Goal: Transaction & Acquisition: Purchase product/service

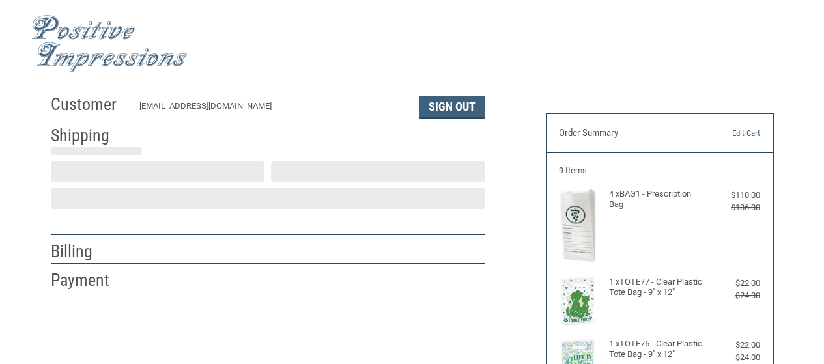
scroll to position [47, 0]
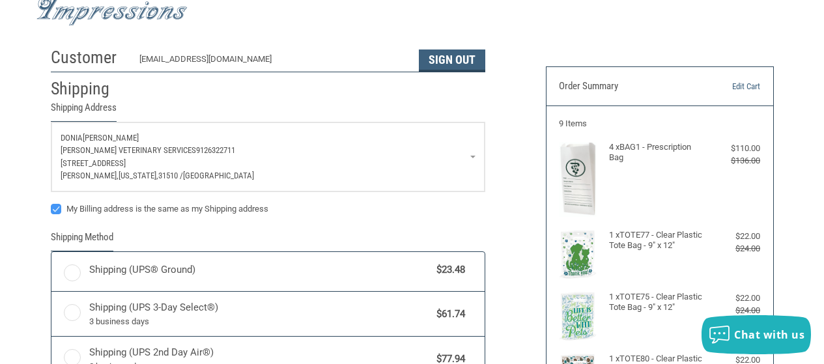
radio input "true"
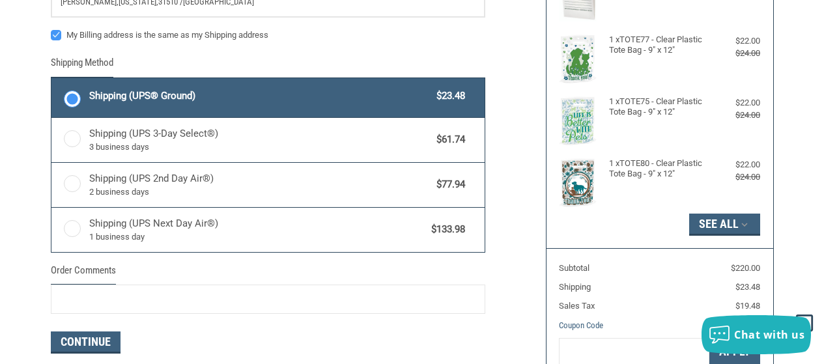
scroll to position [0, 0]
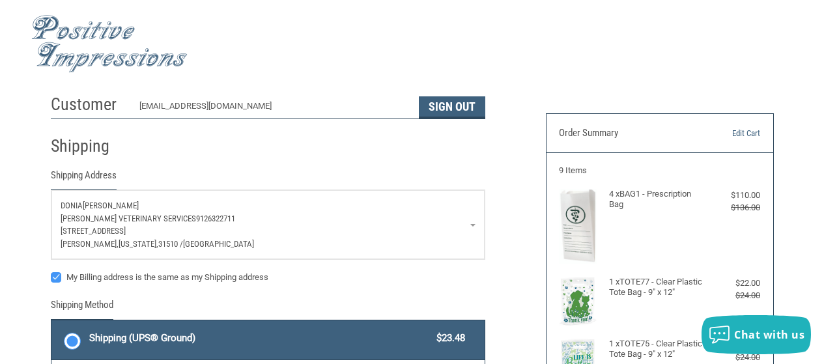
click at [119, 53] on img at bounding box center [109, 44] width 156 height 58
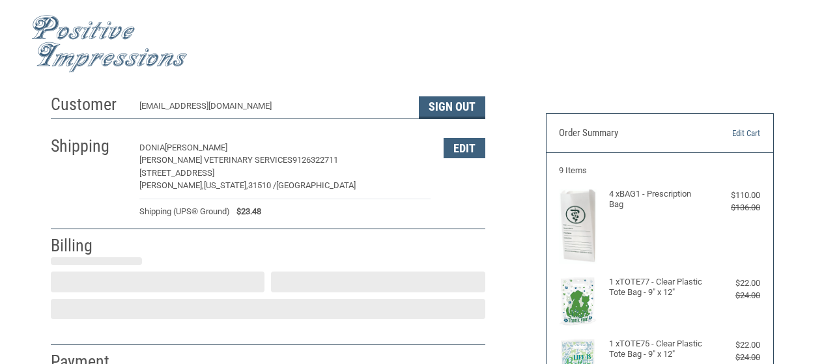
select select "US"
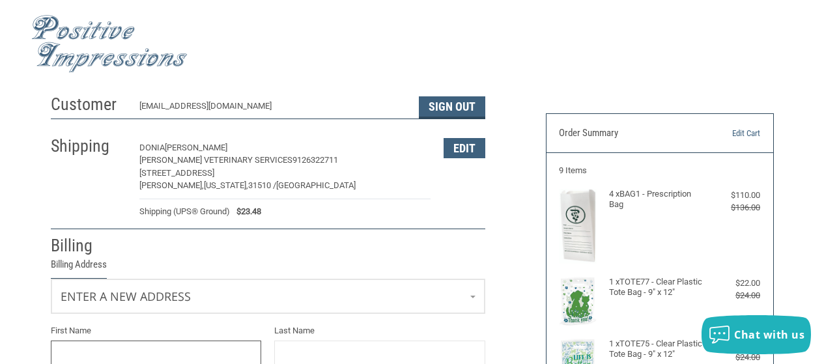
scroll to position [130, 0]
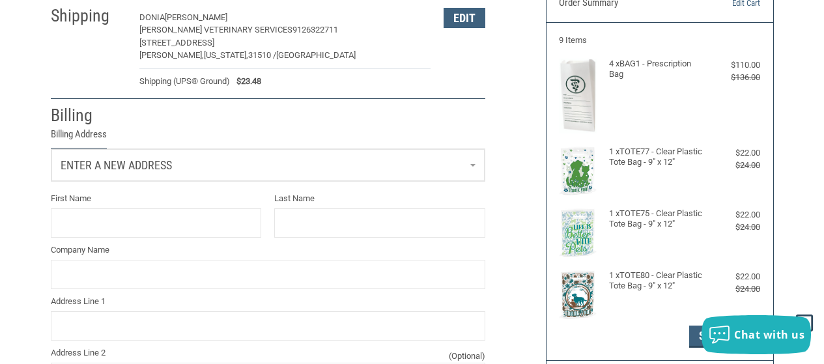
click at [475, 166] on link "Enter a new address" at bounding box center [267, 165] width 433 height 32
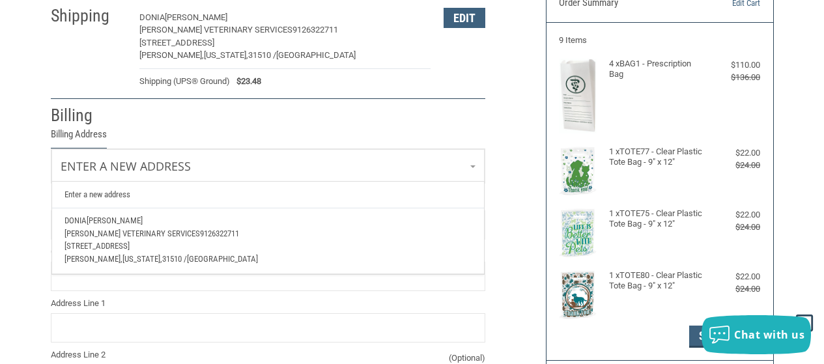
click at [105, 248] on span "[STREET_ADDRESS]" at bounding box center [96, 246] width 65 height 10
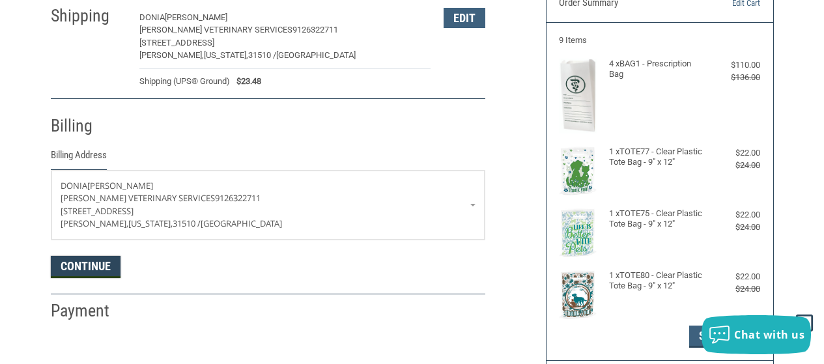
click at [83, 268] on button "Continue" at bounding box center [86, 267] width 70 height 22
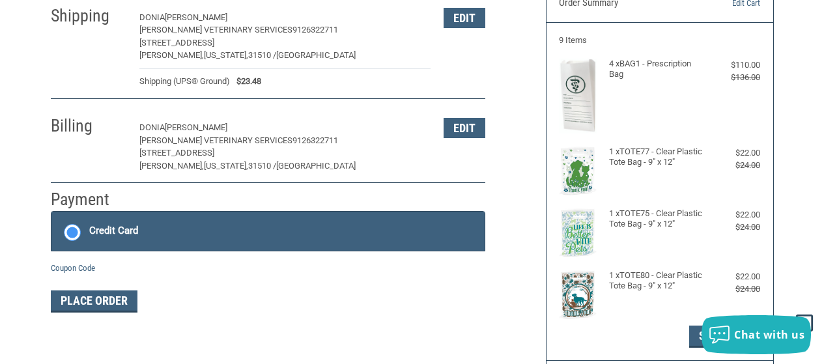
scroll to position [242, 0]
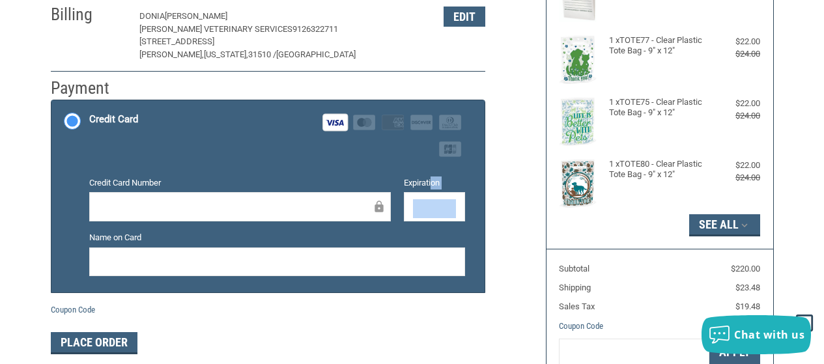
drag, startPoint x: 432, startPoint y: 189, endPoint x: 433, endPoint y: 196, distance: 7.2
click at [433, 192] on div "Expiration" at bounding box center [434, 199] width 74 height 47
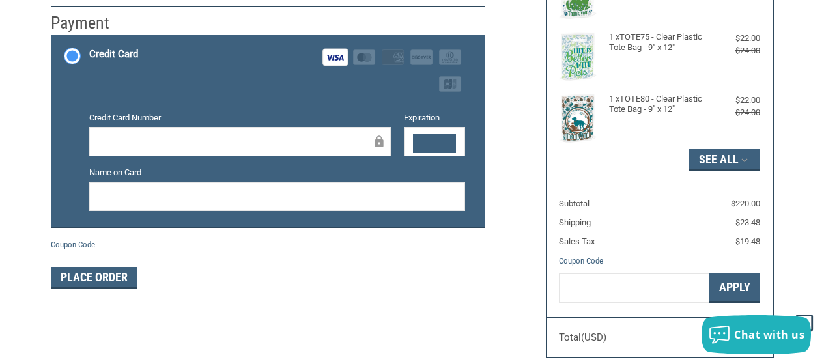
scroll to position [372, 0]
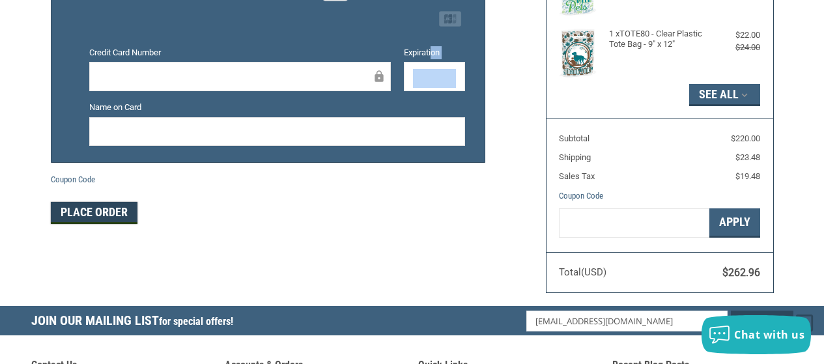
click at [127, 210] on button "Place Order" at bounding box center [94, 213] width 87 height 22
